Goal: Information Seeking & Learning: Learn about a topic

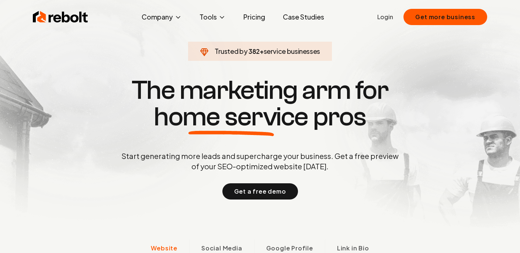
click at [253, 18] on link "Pricing" at bounding box center [254, 17] width 34 height 15
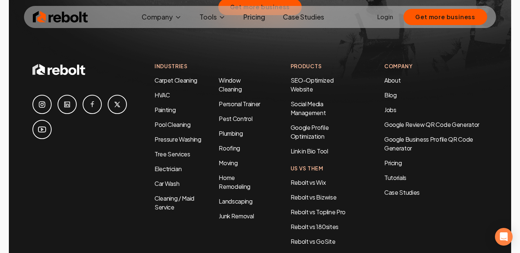
scroll to position [1618, 0]
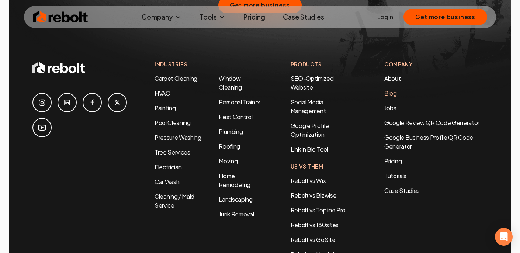
click at [392, 89] on link "Blog" at bounding box center [390, 93] width 13 height 8
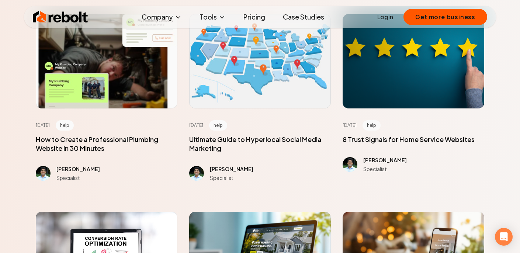
scroll to position [560, 0]
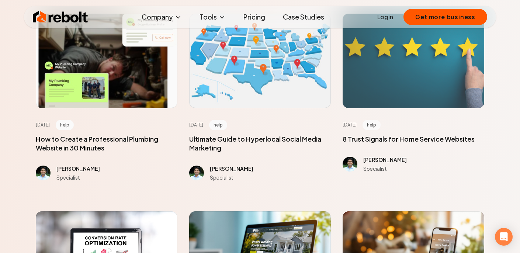
click at [404, 77] on div at bounding box center [413, 61] width 142 height 94
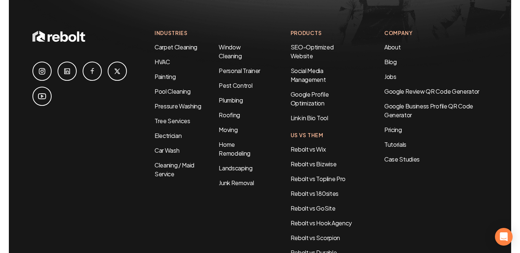
scroll to position [6508, 0]
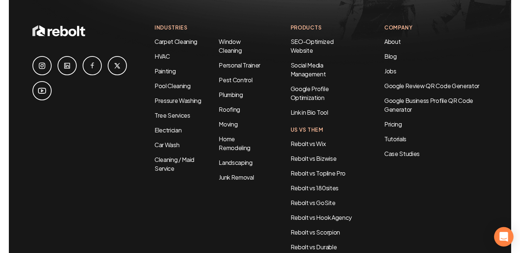
click at [505, 234] on icon "Open Intercom Messenger" at bounding box center [503, 237] width 8 height 10
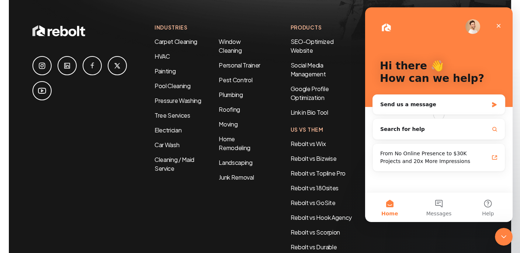
scroll to position [0, 0]
click at [500, 25] on icon "Close" at bounding box center [498, 26] width 6 height 6
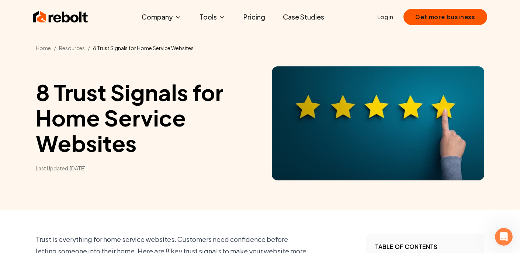
click at [80, 13] on img at bounding box center [60, 17] width 55 height 15
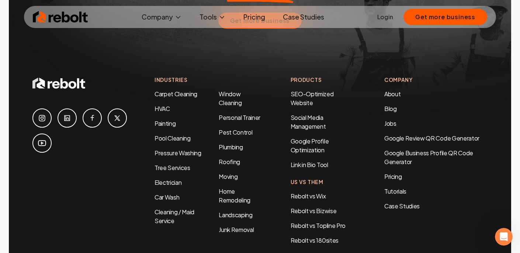
scroll to position [3499, 0]
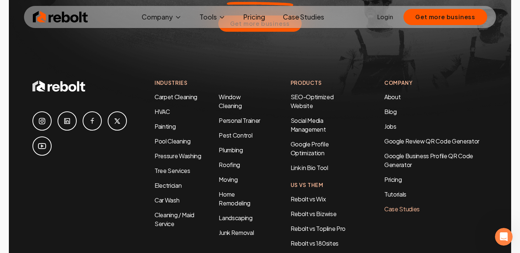
click at [398, 205] on link "Case Studies" at bounding box center [435, 209] width 103 height 9
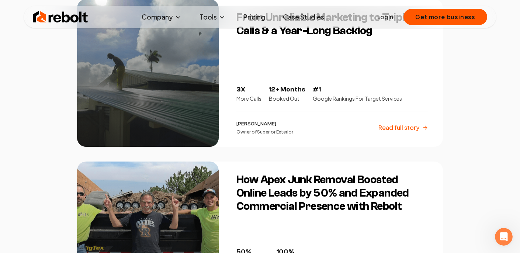
scroll to position [257, 0]
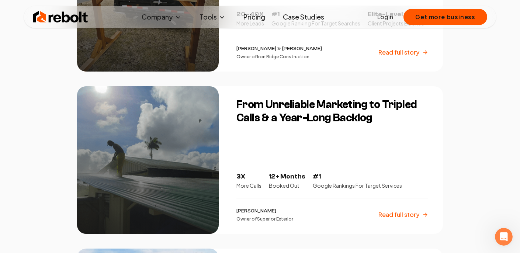
click at [270, 102] on h3 "From Unreliable Marketing to Tripled Calls & a Year-Long Backlog" at bounding box center [332, 111] width 192 height 27
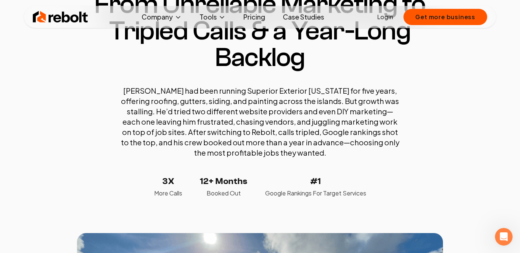
scroll to position [68, 0]
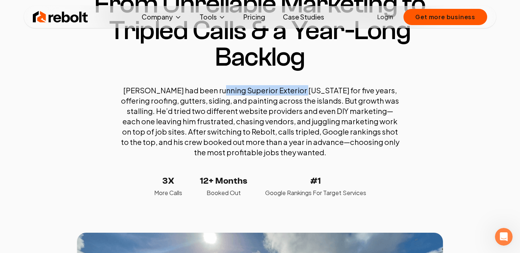
drag, startPoint x: 212, startPoint y: 90, endPoint x: 293, endPoint y: 94, distance: 81.5
click at [293, 94] on p "[PERSON_NAME] had been running Superior Exterior [US_STATE] for five years, off…" at bounding box center [260, 121] width 280 height 72
copy p "Superior Exterior [US_STATE]"
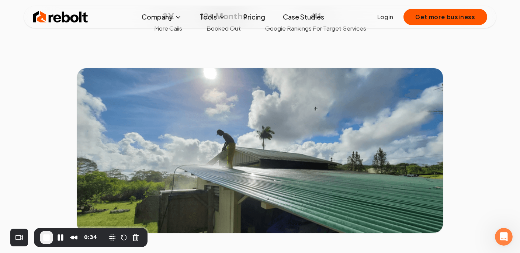
scroll to position [239, 0]
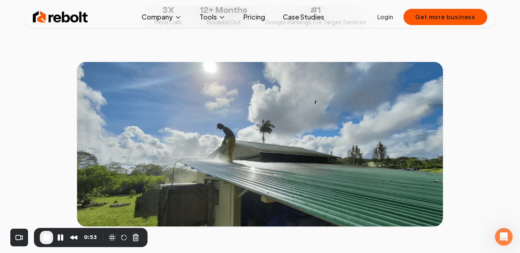
click at [258, 18] on link "Pricing" at bounding box center [254, 17] width 34 height 15
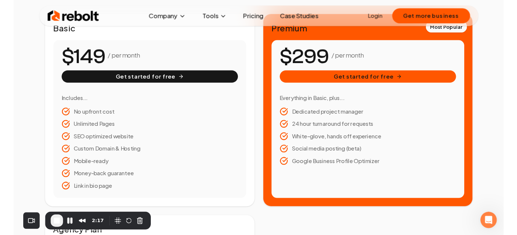
scroll to position [145, 0]
